Goal: Task Accomplishment & Management: Manage account settings

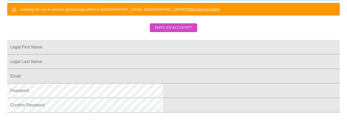
scroll to position [104, 0]
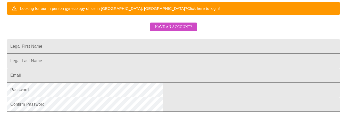
click at [183, 30] on span "Have an account?" at bounding box center [173, 27] width 37 height 6
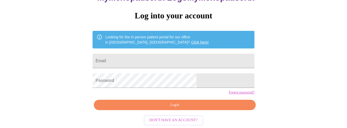
scroll to position [52, 0]
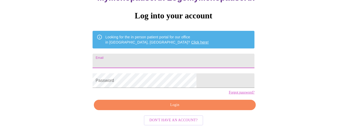
click at [183, 53] on input "Email" at bounding box center [174, 60] width 162 height 14
type input "[EMAIL_ADDRESS][DOMAIN_NAME]"
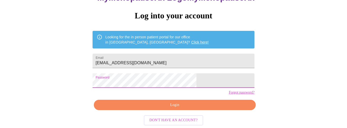
click at [187, 104] on span "Login" at bounding box center [175, 104] width 150 height 6
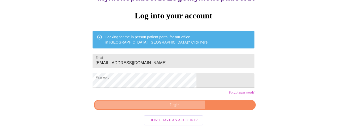
click at [179, 104] on span "Login" at bounding box center [175, 104] width 150 height 6
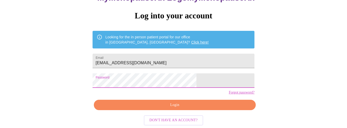
click at [176, 104] on span "Login" at bounding box center [175, 104] width 150 height 6
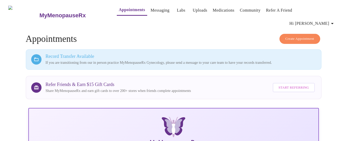
click at [124, 11] on link "Appointments" at bounding box center [132, 9] width 26 height 7
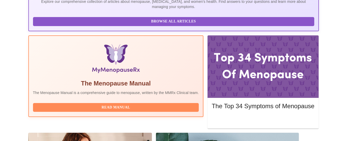
scroll to position [168, 0]
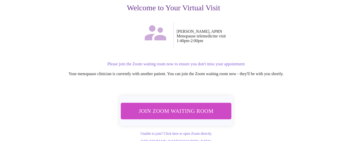
scroll to position [75, 0]
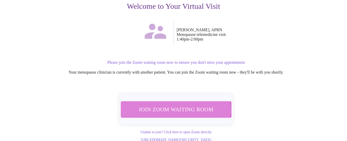
click at [176, 105] on span "Join Zoom Waiting Room" at bounding box center [176, 110] width 97 height 10
click at [182, 105] on span "Join Zoom Waiting Room" at bounding box center [176, 110] width 97 height 10
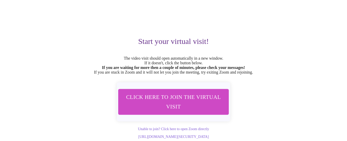
scroll to position [0, 0]
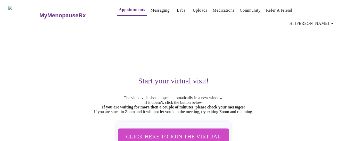
click at [177, 12] on link "Labs" at bounding box center [181, 10] width 9 height 7
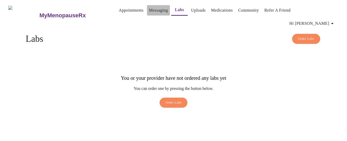
click at [149, 11] on link "Messaging" at bounding box center [158, 10] width 19 height 7
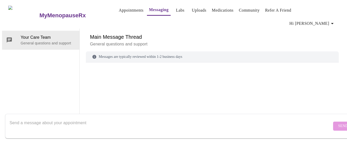
click at [124, 10] on link "Appointments" at bounding box center [131, 10] width 25 height 7
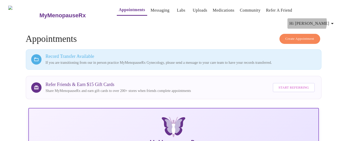
click at [333, 20] on icon "button" at bounding box center [333, 23] width 6 height 6
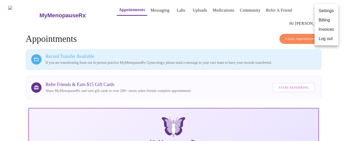
click at [226, 43] on div at bounding box center [173, 70] width 347 height 141
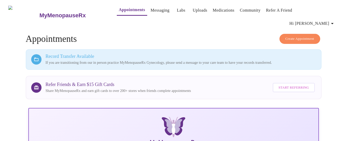
click at [331, 20] on span "Hi [PERSON_NAME]" at bounding box center [313, 23] width 46 height 7
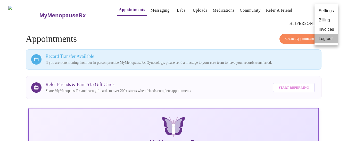
click at [329, 39] on li "Log out" at bounding box center [327, 38] width 24 height 9
